Goal: Communication & Community: Participate in discussion

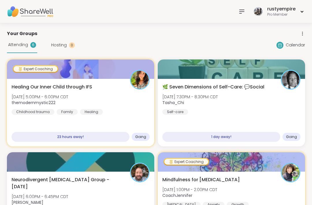
click at [241, 8] on icon at bounding box center [242, 11] width 7 height 7
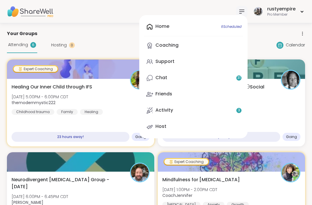
click at [153, 59] on icon at bounding box center [149, 61] width 7 height 7
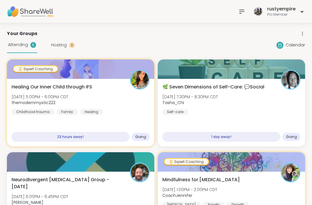
click at [243, 10] on icon at bounding box center [242, 11] width 5 height 3
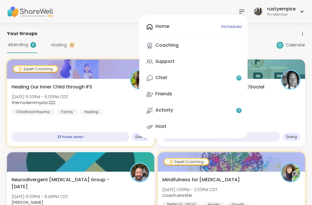
click at [154, 61] on link "Support" at bounding box center [193, 62] width 99 height 14
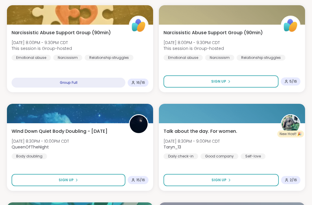
scroll to position [782, 0]
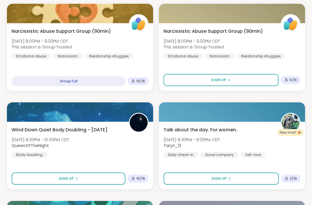
click at [192, 128] on span "Talk about the day. For women." at bounding box center [201, 129] width 74 height 7
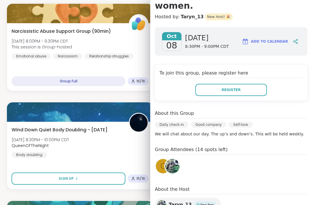
scroll to position [67, 0]
click at [1, 98] on div "Upcoming Support Groups CREATE A SUPPORT GROUP Search Filter All Growth Mental …" at bounding box center [156, 167] width 312 height 1852
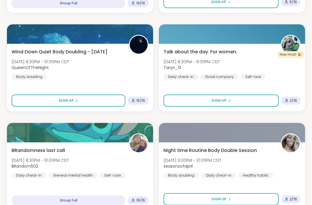
scroll to position [860, 0]
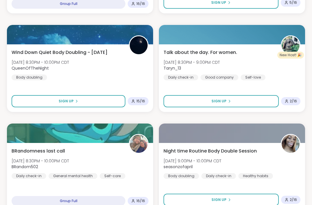
click at [31, 54] on span "Wind Down Quiet Body Doubling - [DATE]" at bounding box center [60, 52] width 96 height 7
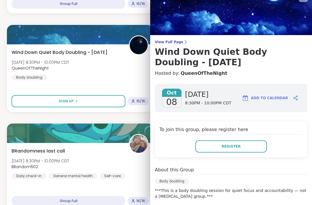
scroll to position [9, 0]
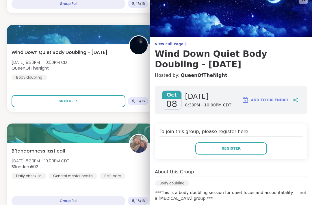
click at [232, 146] on span "Register" at bounding box center [231, 148] width 19 height 5
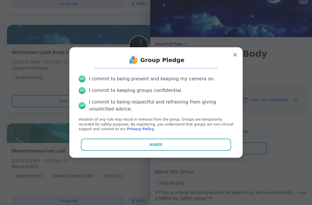
click at [156, 148] on button "Agree" at bounding box center [156, 144] width 151 height 12
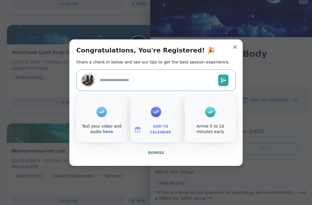
click at [152, 135] on span "Add to Calendar" at bounding box center [161, 129] width 35 height 11
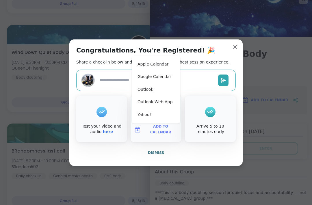
click at [146, 71] on button "Apple Calendar" at bounding box center [156, 64] width 44 height 13
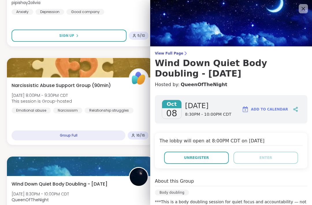
scroll to position [0, 0]
click at [303, 7] on icon at bounding box center [303, 8] width 7 height 7
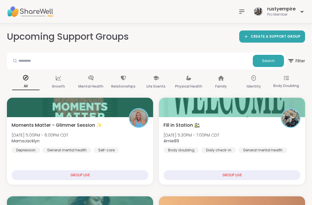
click at [245, 11] on icon at bounding box center [242, 11] width 7 height 7
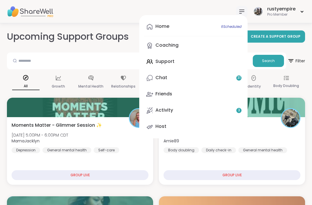
click at [164, 27] on div "Home 6 Scheduled" at bounding box center [163, 26] width 14 height 6
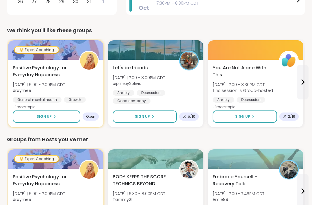
scroll to position [160, 0]
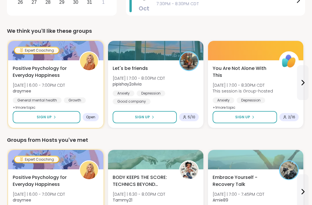
click at [19, 72] on span "Positive Psychology for Everyday Happiness" at bounding box center [43, 72] width 60 height 14
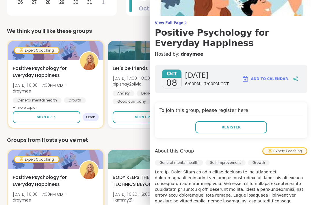
scroll to position [30, 0]
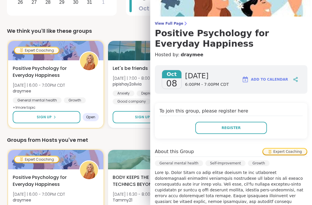
click at [218, 127] on button "Register" at bounding box center [232, 128] width 72 height 12
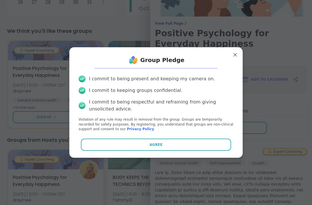
click at [117, 150] on button "Agree" at bounding box center [156, 144] width 151 height 12
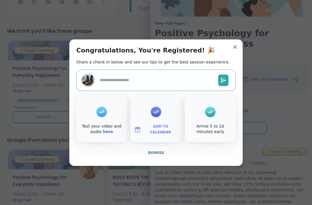
click at [141, 133] on img at bounding box center [137, 129] width 7 height 7
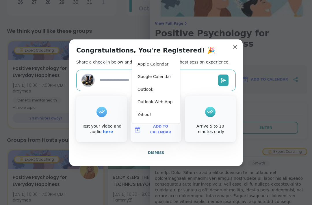
click at [141, 71] on button "Apple Calendar" at bounding box center [156, 64] width 44 height 13
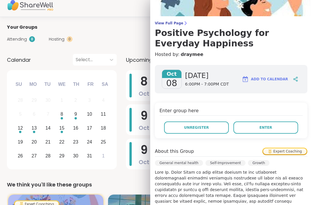
scroll to position [0, 0]
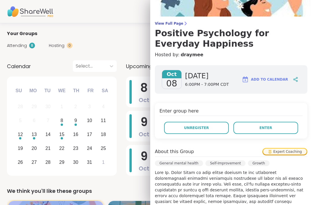
click at [164, 23] on span "View Full Page" at bounding box center [231, 23] width 153 height 5
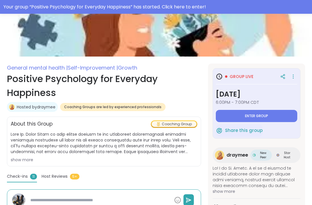
scroll to position [67, 0]
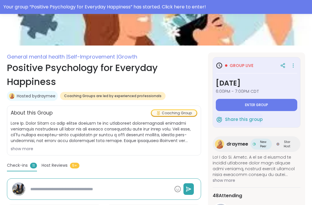
click at [261, 107] on span "Enter group" at bounding box center [256, 104] width 23 height 5
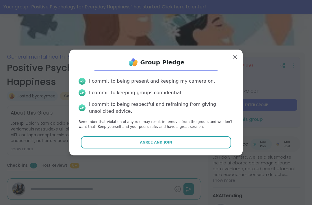
click at [115, 148] on button "Agree and Join" at bounding box center [156, 142] width 151 height 12
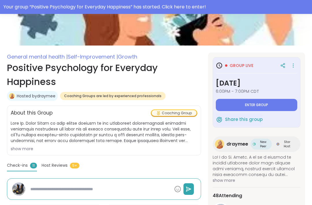
type textarea "*"
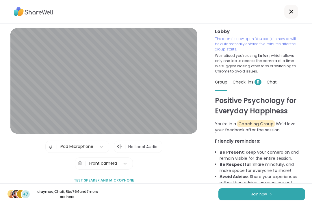
click at [254, 194] on span "Join now" at bounding box center [259, 193] width 16 height 5
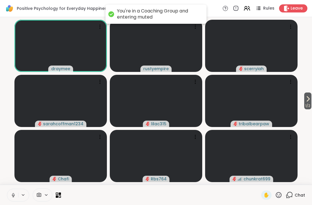
click at [43, 194] on span at bounding box center [38, 194] width 11 height 5
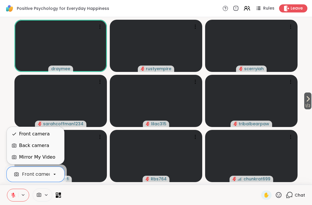
click at [26, 148] on div "Back camera" at bounding box center [34, 145] width 30 height 7
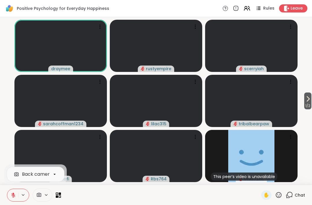
click at [282, 196] on icon at bounding box center [279, 195] width 6 height 6
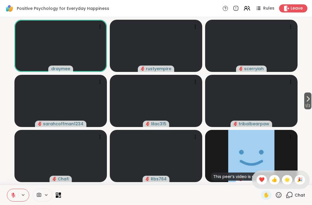
click at [276, 177] on span "👍" at bounding box center [275, 179] width 6 height 7
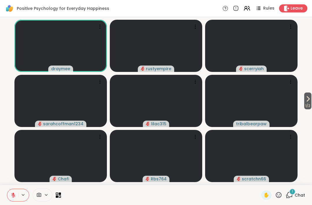
click at [281, 193] on icon at bounding box center [278, 194] width 7 height 7
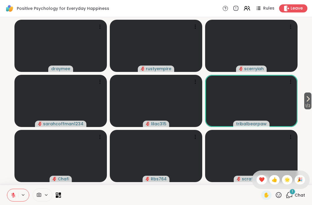
click at [39, 194] on icon at bounding box center [38, 194] width 5 height 5
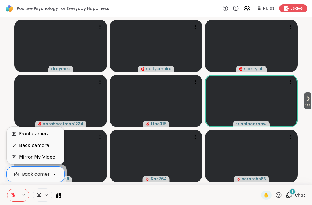
click at [24, 135] on div "Front camera" at bounding box center [34, 133] width 31 height 7
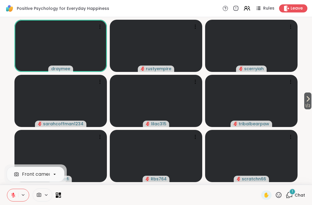
click at [14, 195] on icon at bounding box center [13, 194] width 5 height 5
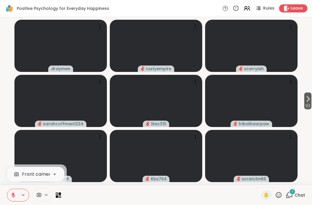
click at [10, 193] on button at bounding box center [12, 195] width 11 height 12
click at [13, 194] on icon at bounding box center [13, 194] width 5 height 5
click at [279, 192] on icon at bounding box center [279, 195] width 6 height 6
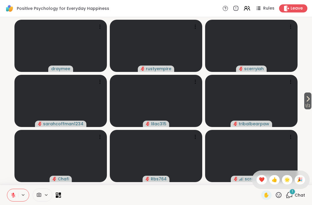
click at [272, 178] on span "👍" at bounding box center [275, 179] width 6 height 7
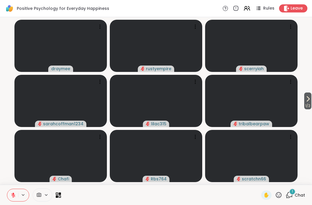
click at [311, 96] on icon at bounding box center [308, 98] width 7 height 7
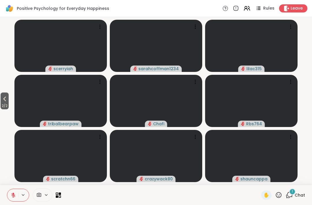
click at [1, 99] on button "2 / 2" at bounding box center [5, 100] width 8 height 17
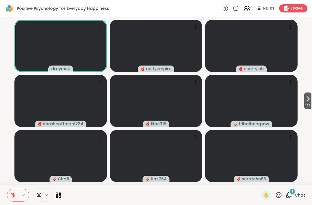
click at [299, 198] on div "1 Chat" at bounding box center [295, 194] width 19 height 9
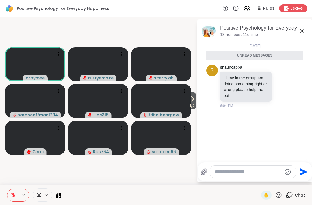
click at [245, 170] on textarea "Type your message" at bounding box center [248, 172] width 67 height 6
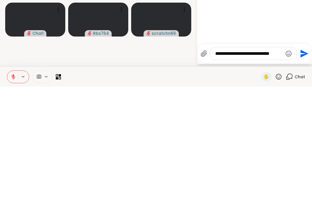
type textarea "**********"
click at [299, 167] on icon "Send" at bounding box center [303, 171] width 9 height 9
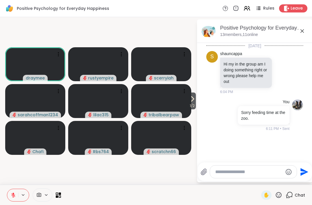
click at [228, 173] on textarea "Type your message" at bounding box center [249, 172] width 67 height 6
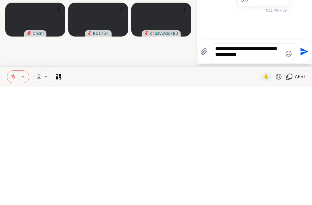
type textarea "**********"
click at [301, 166] on icon "Send" at bounding box center [305, 170] width 8 height 8
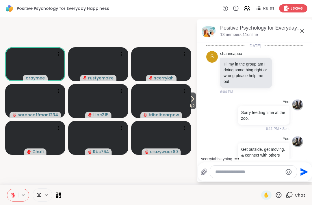
click at [300, 196] on span "Chat" at bounding box center [300, 195] width 10 height 6
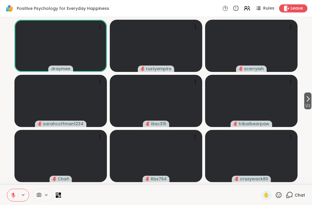
click at [301, 194] on span "Chat" at bounding box center [300, 195] width 10 height 6
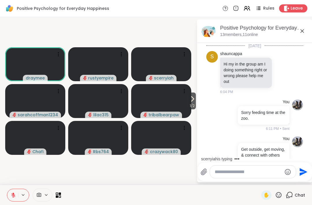
click at [189, 99] on icon at bounding box center [192, 98] width 7 height 7
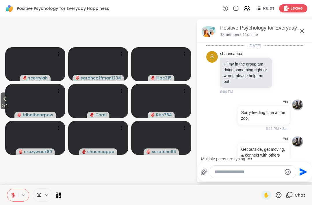
click at [2, 100] on icon at bounding box center [4, 98] width 7 height 7
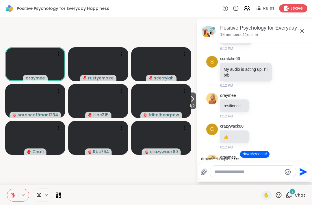
scroll to position [153, 0]
click at [258, 108] on icon at bounding box center [260, 106] width 4 height 4
click at [258, 102] on button "Select Reaction: Heart" at bounding box center [260, 97] width 12 height 12
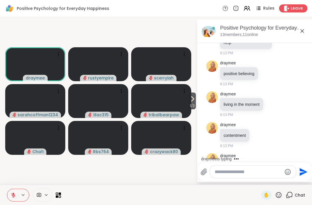
scroll to position [457, 0]
click at [274, 107] on icon at bounding box center [273, 104] width 5 height 6
click at [276, 101] on button "Select Reaction: Heart" at bounding box center [274, 95] width 12 height 12
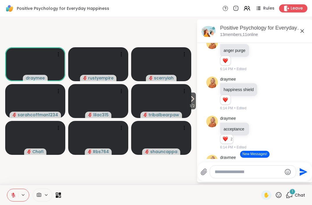
scroll to position [278, 0]
click at [270, 96] on icon at bounding box center [267, 94] width 5 height 6
click at [273, 90] on button "Select Reaction: Heart" at bounding box center [268, 84] width 12 height 12
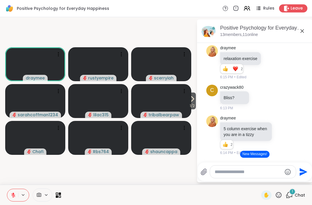
scroll to position [685, 0]
click at [295, 193] on div "3" at bounding box center [293, 191] width 6 height 6
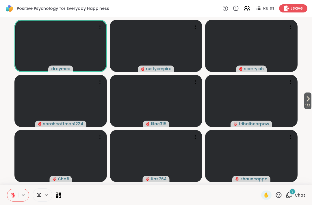
click at [297, 193] on span "Chat" at bounding box center [300, 195] width 10 height 6
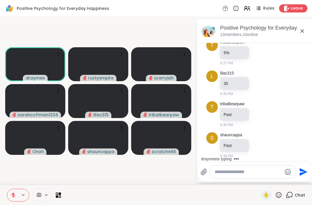
scroll to position [1153, 0]
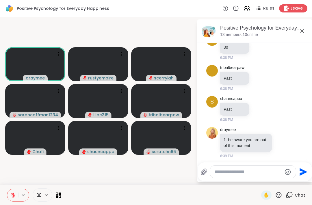
click at [232, 174] on textarea "Type your message" at bounding box center [248, 172] width 67 height 6
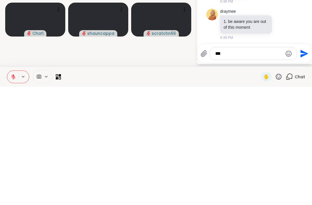
type textarea "***"
click at [299, 167] on icon "Send" at bounding box center [303, 171] width 9 height 9
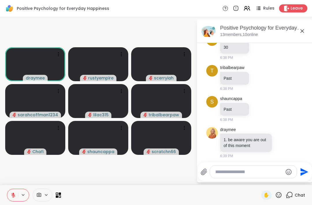
scroll to position [1184, 0]
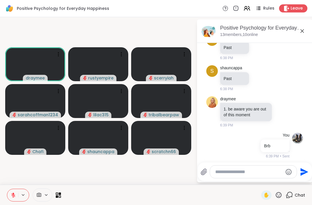
click at [296, 7] on span "Leave" at bounding box center [297, 8] width 12 height 6
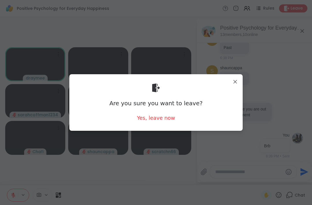
click at [155, 121] on div "Yes, leave now" at bounding box center [156, 117] width 38 height 7
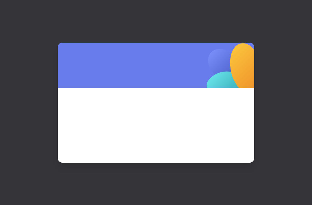
click at [170, 180] on div at bounding box center [156, 102] width 312 height 205
